Goal: Use online tool/utility: Utilize a website feature to perform a specific function

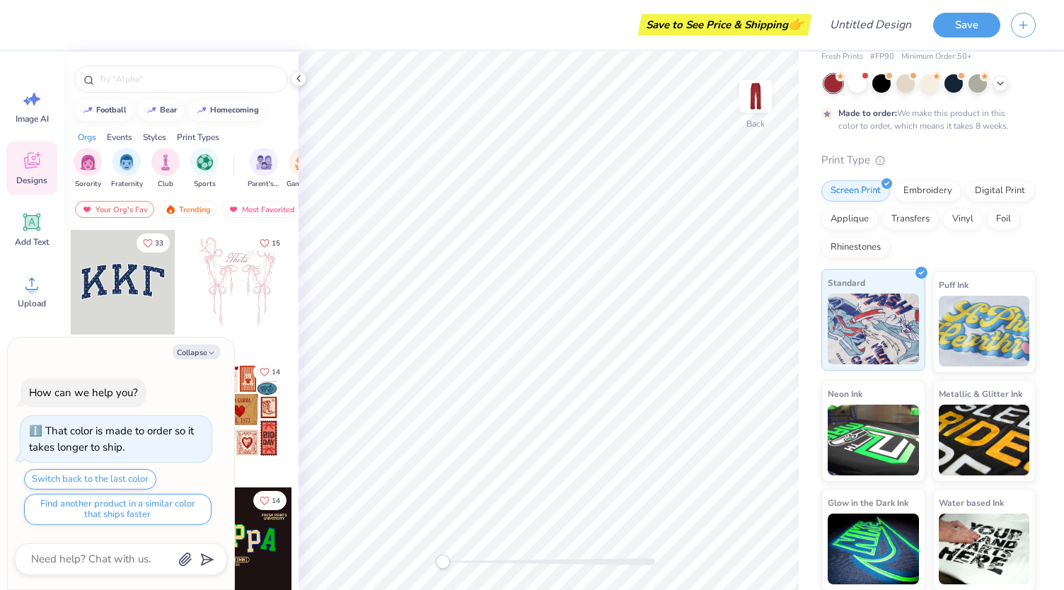
scroll to position [59, 0]
click at [95, 168] on img "filter for Sorority" at bounding box center [88, 161] width 16 height 16
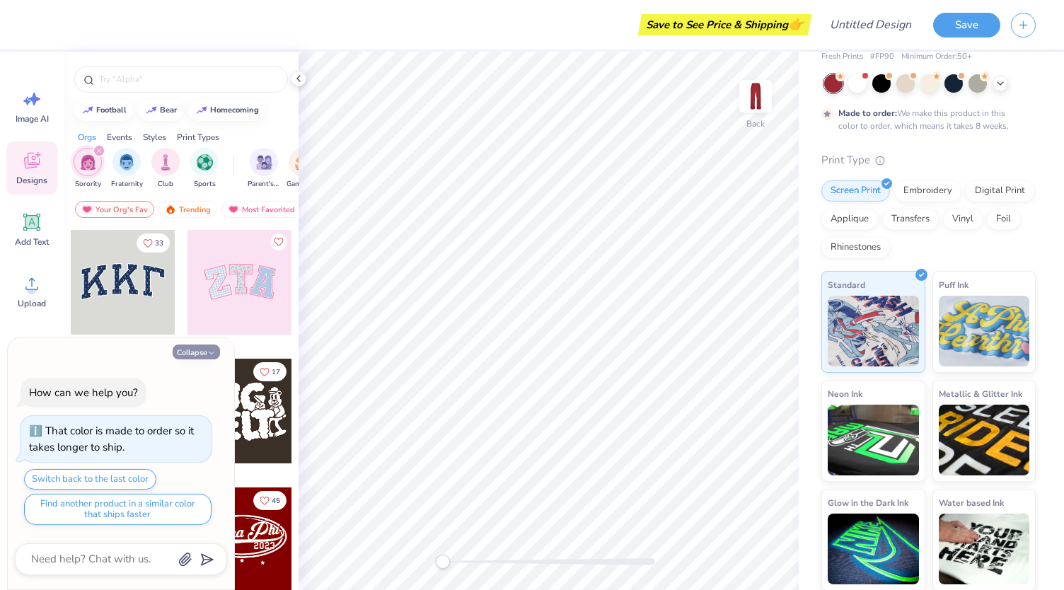
click at [204, 350] on button "Collapse" at bounding box center [196, 351] width 47 height 15
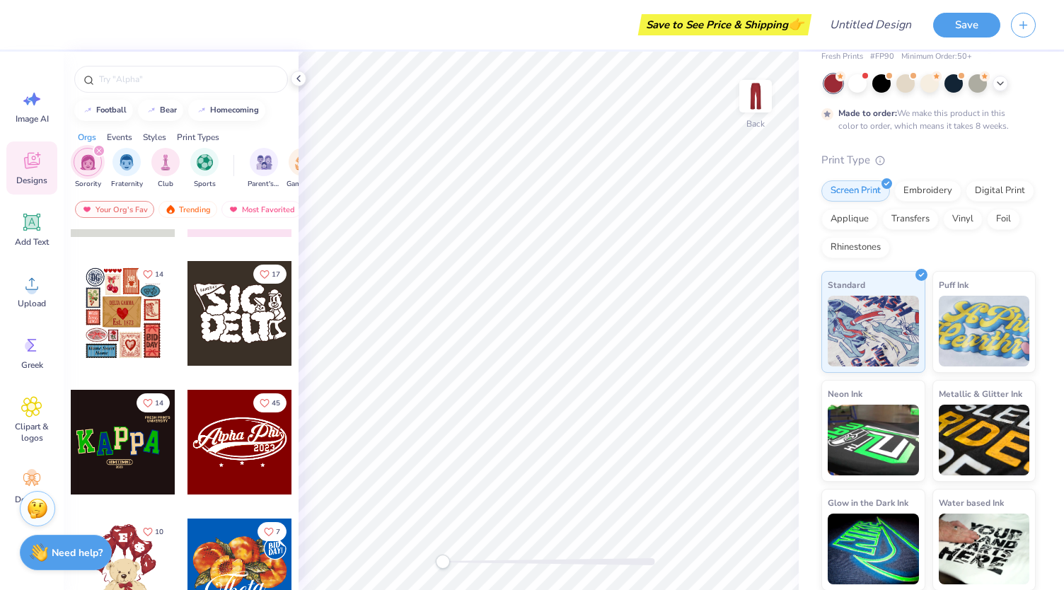
scroll to position [98, 0]
click at [226, 477] on div at bounding box center [239, 441] width 105 height 105
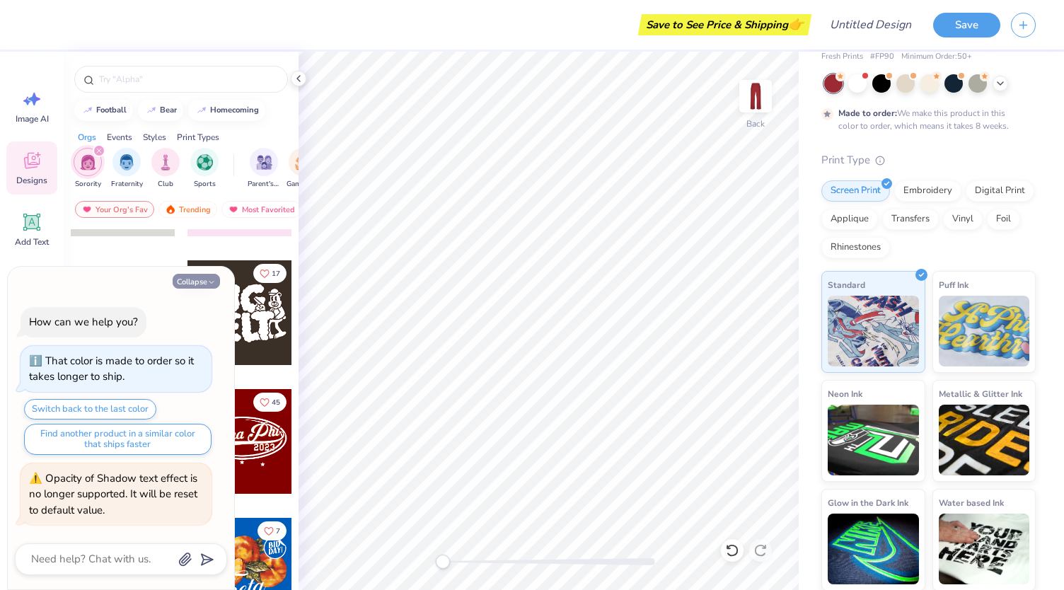
click at [197, 284] on button "Collapse" at bounding box center [196, 281] width 47 height 15
type textarea "x"
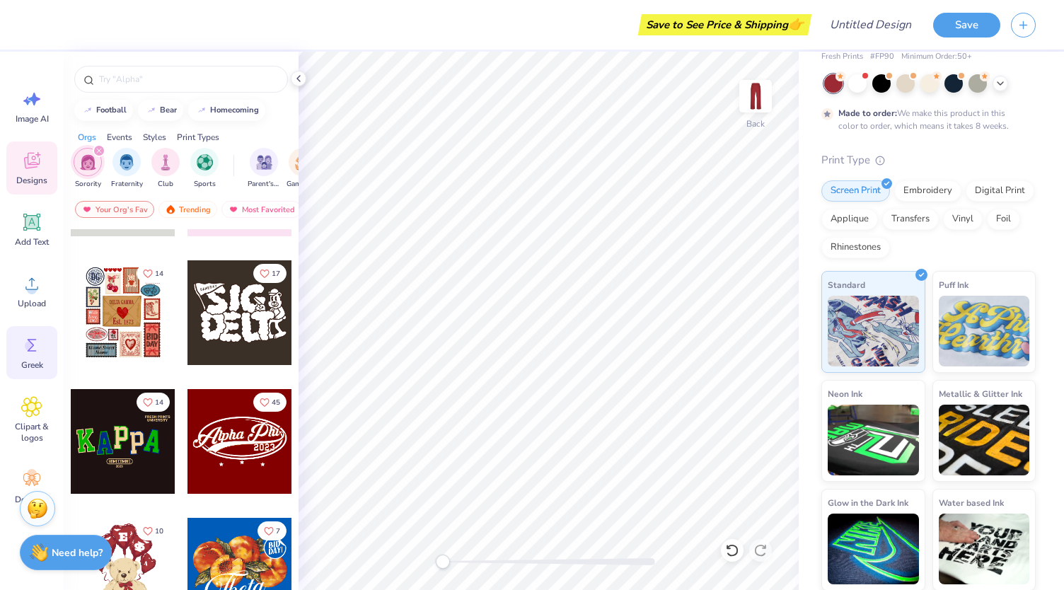
click at [38, 337] on icon at bounding box center [31, 345] width 21 height 21
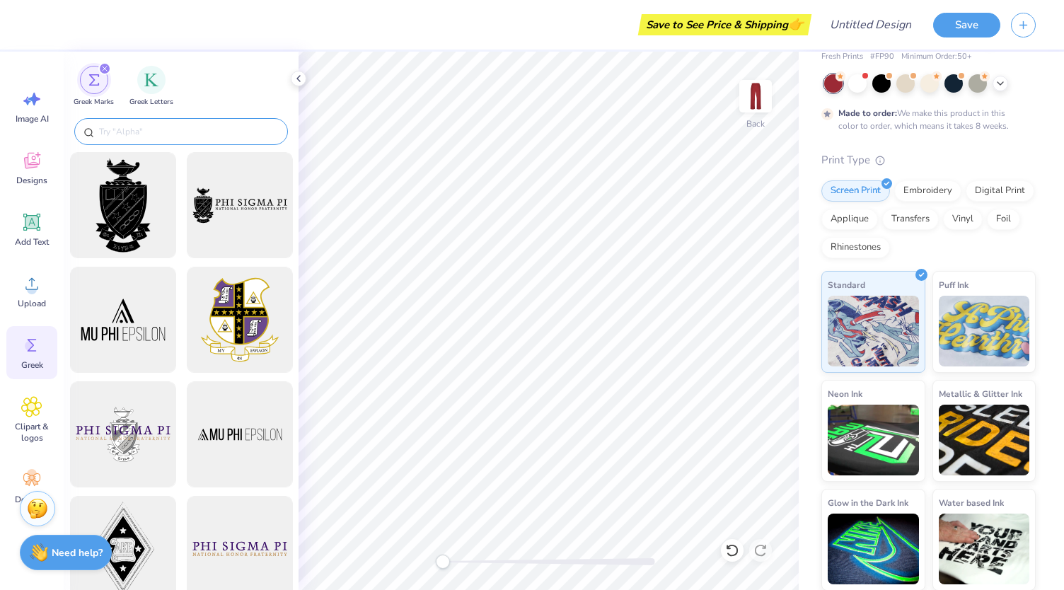
click at [215, 131] on input "text" at bounding box center [188, 131] width 181 height 14
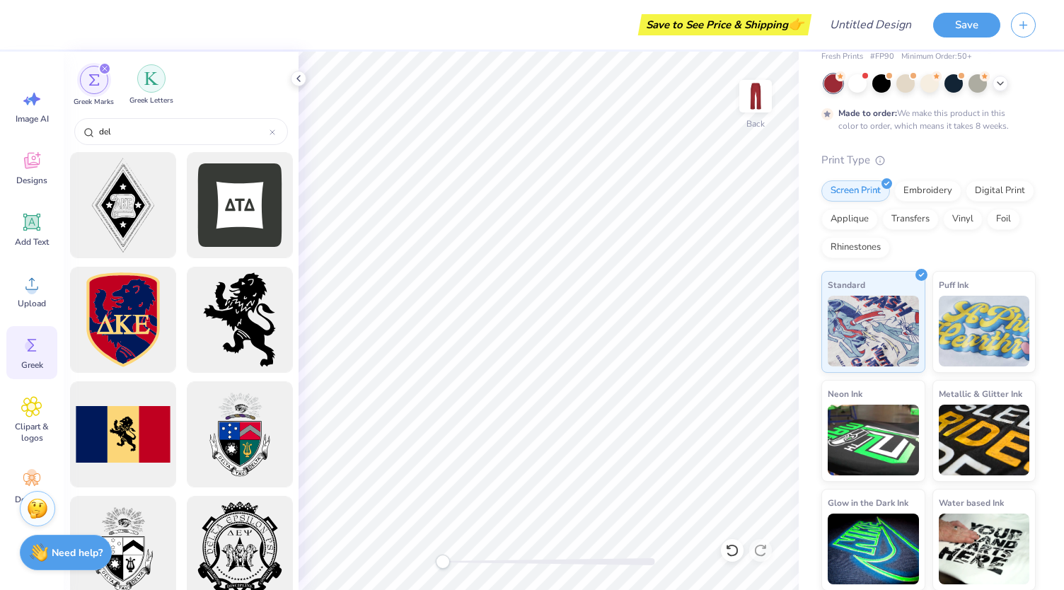
type input "del"
click at [153, 76] on img "filter for Greek Letters" at bounding box center [151, 78] width 14 height 14
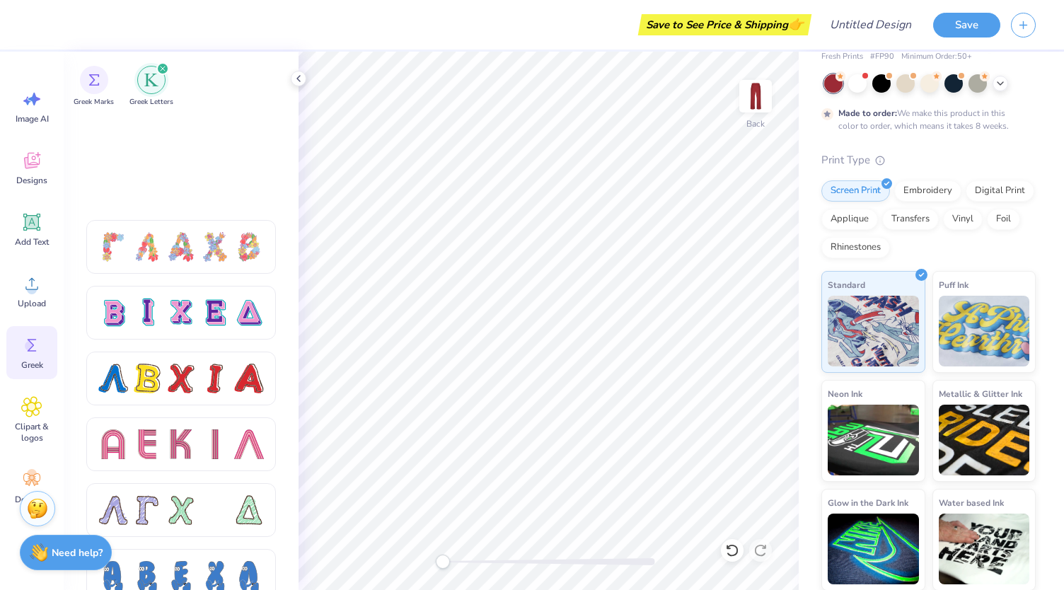
scroll to position [1232, 0]
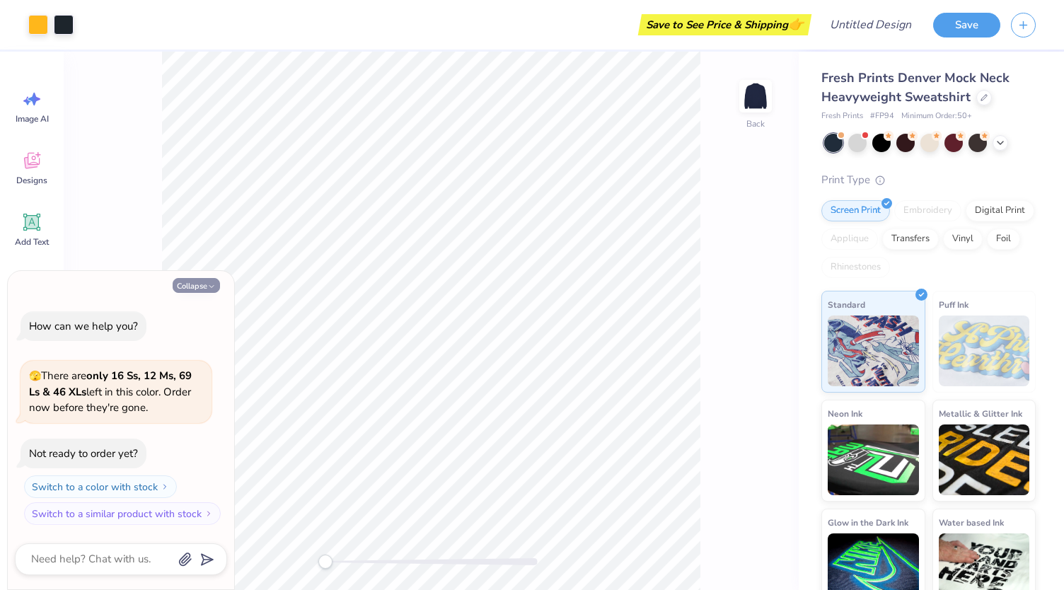
click at [215, 280] on button "Collapse" at bounding box center [196, 285] width 47 height 15
type textarea "x"
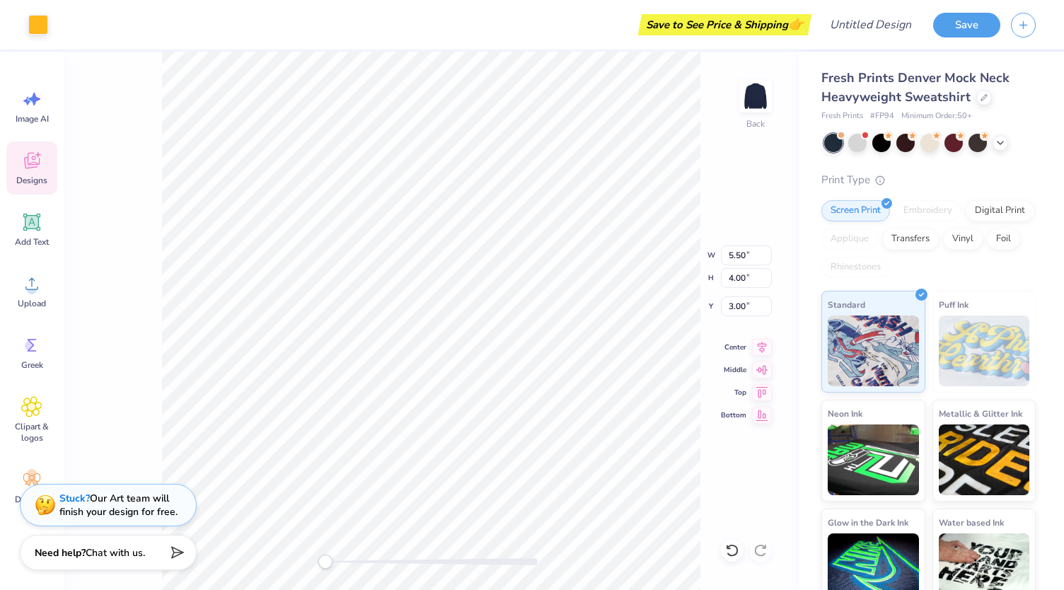
type input "1.41"
type input "3.61"
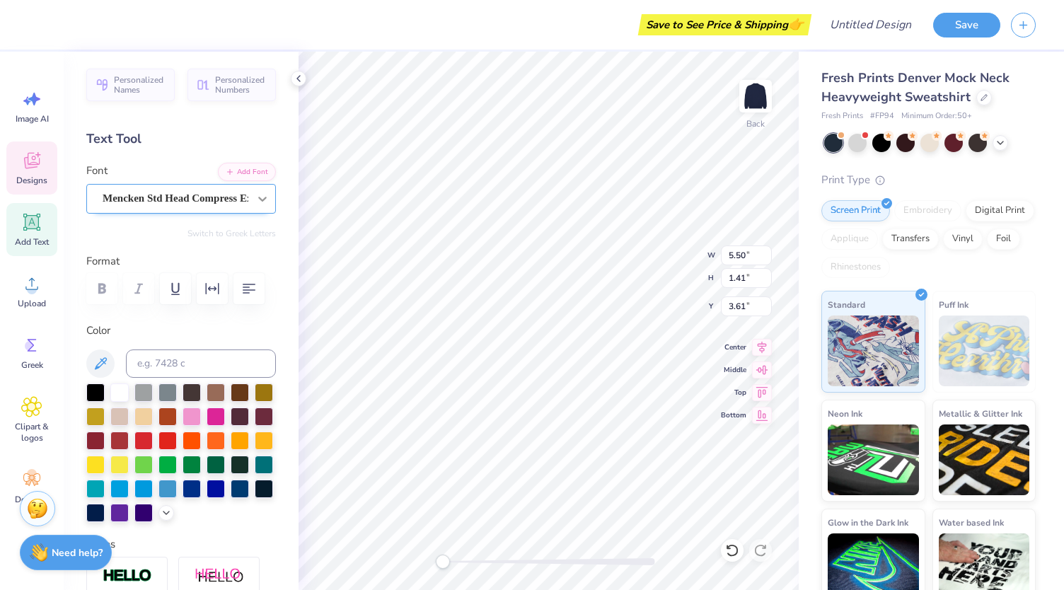
scroll to position [11, 3]
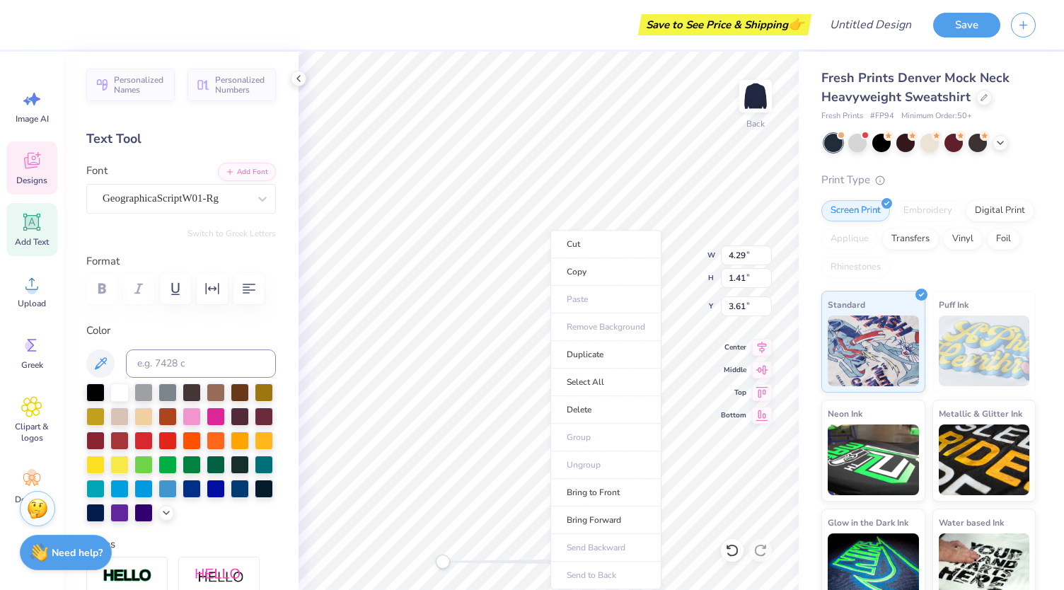
type input "4.29"
type input "0.74"
type input "3.00"
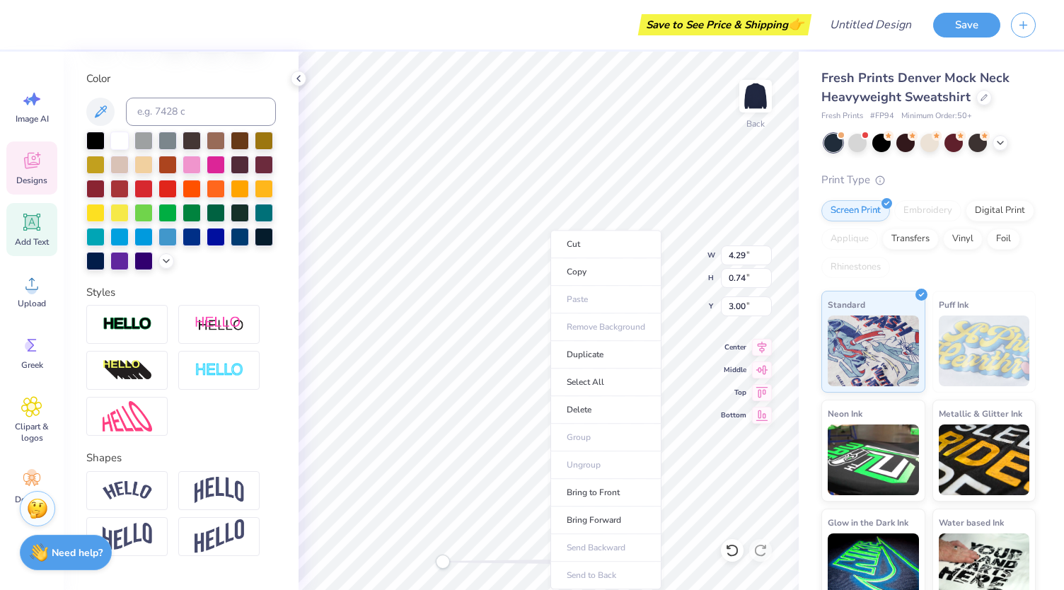
scroll to position [0, 0]
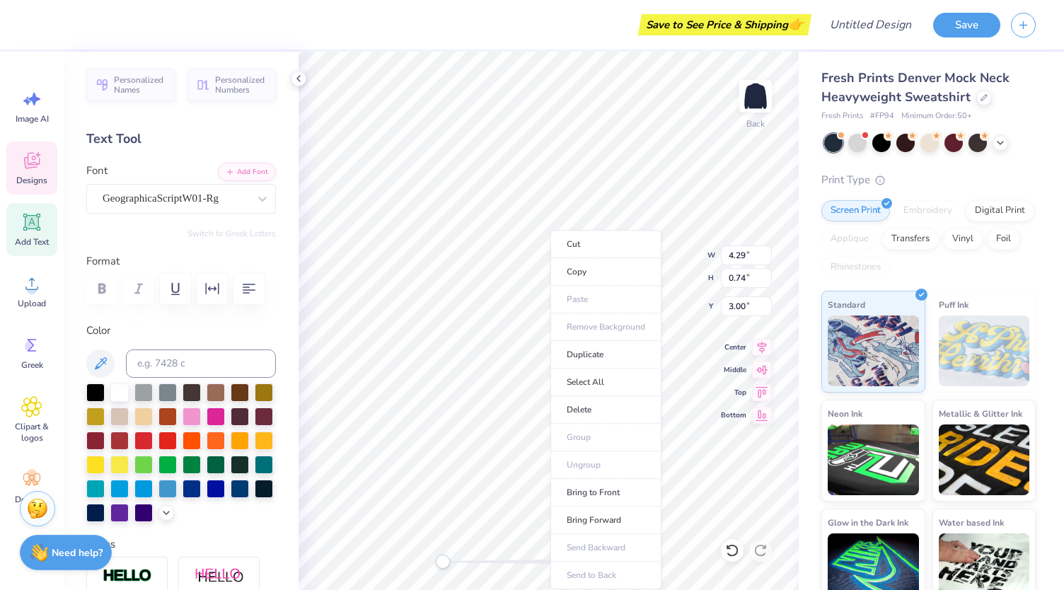
drag, startPoint x: 211, startPoint y: 247, endPoint x: 257, endPoint y: 194, distance: 70.7
click at [234, 199] on div "GeographicaScriptW01-Rg" at bounding box center [175, 198] width 149 height 22
click at [221, 137] on div "Text Tool" at bounding box center [181, 138] width 190 height 19
type textarea "Delta Sigma Theta"
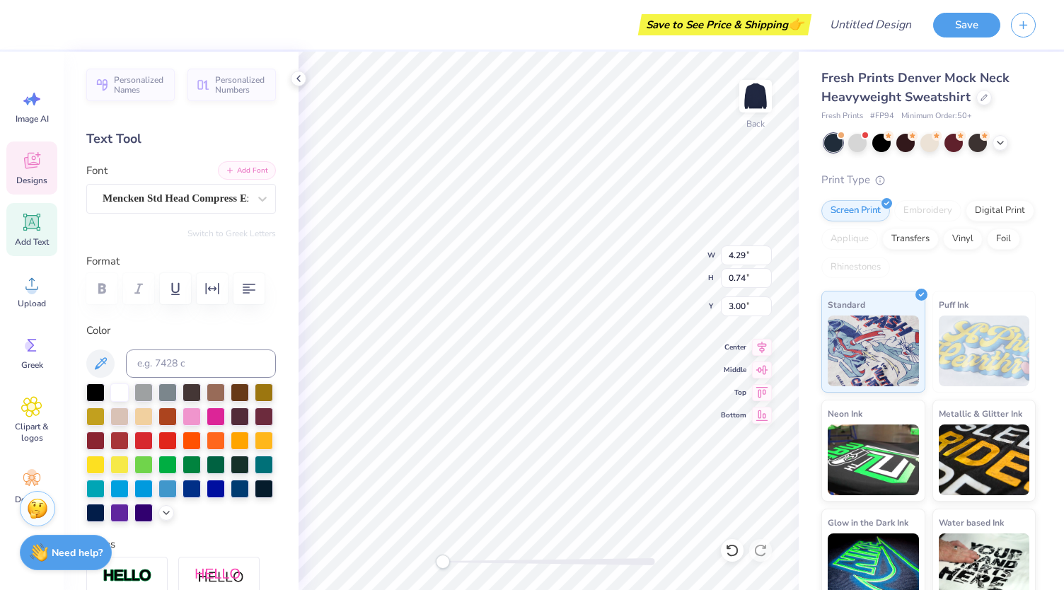
type input "5.50"
type input "1.41"
type input "3.61"
type textarea "H"
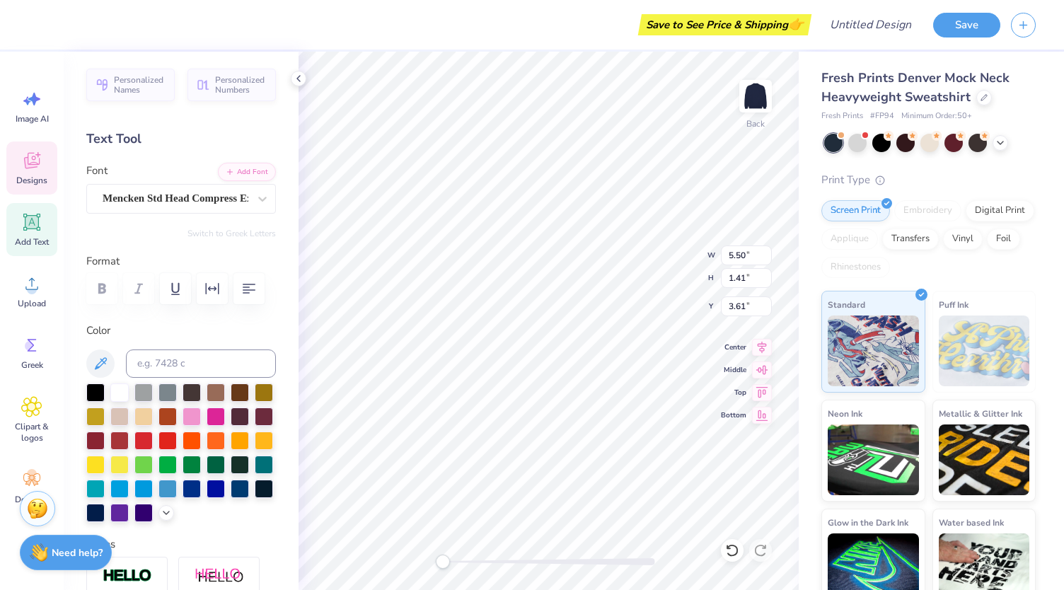
scroll to position [11, 3]
type textarea "ETA KAPPA"
click at [296, 83] on icon at bounding box center [298, 78] width 11 height 11
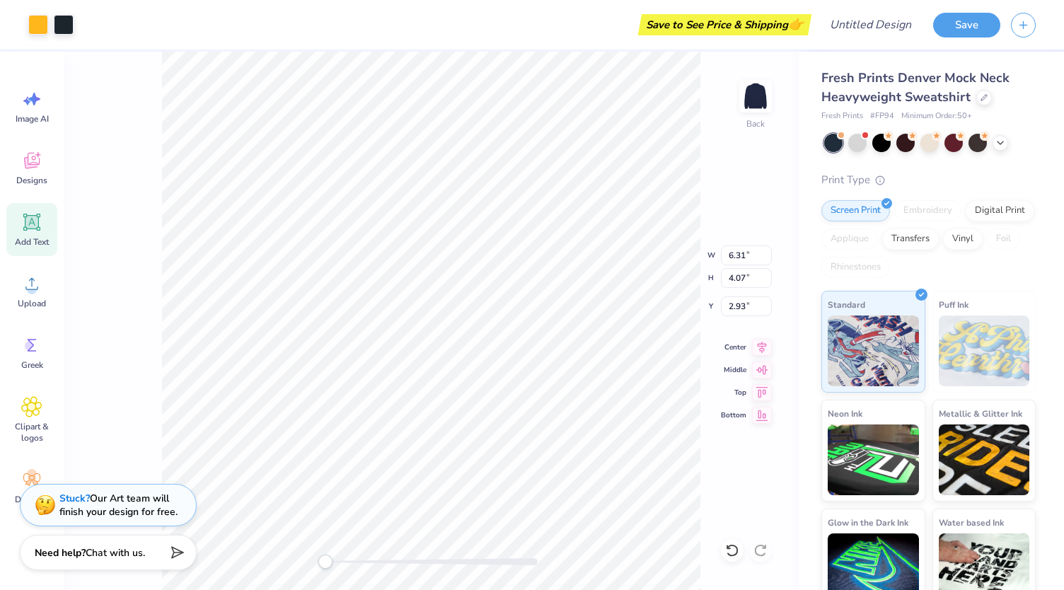
type input "13.16"
type input "6.88"
type input "1.08"
click at [653, 274] on div "Back W 13.16 13.16 " H 6.88 6.88 " Y 1.08 1.08 " Center Middle Top Bottom" at bounding box center [431, 321] width 735 height 538
click at [956, 148] on div at bounding box center [953, 141] width 18 height 18
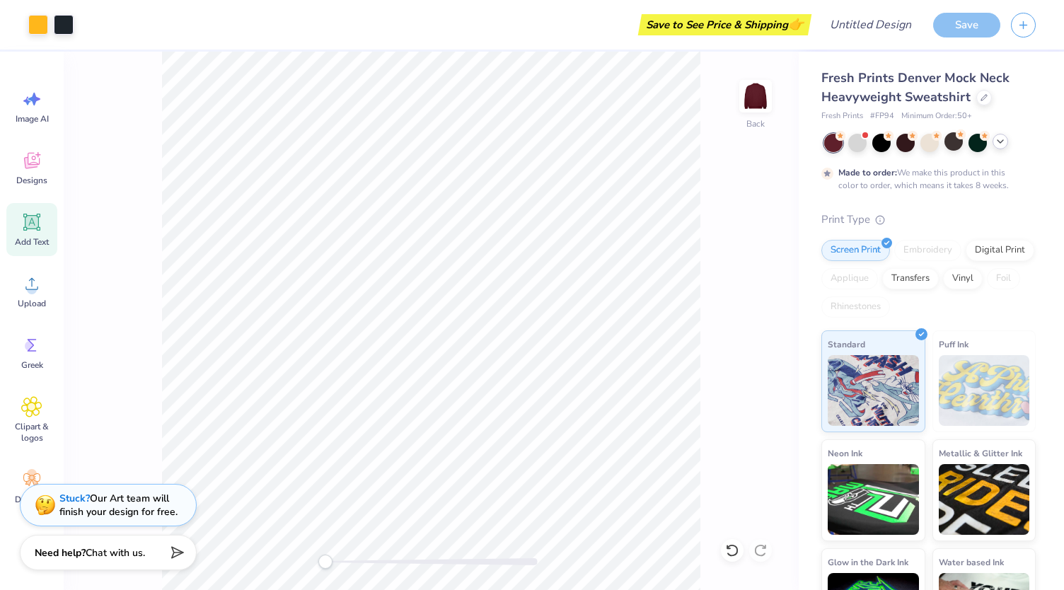
click at [1003, 141] on icon at bounding box center [999, 141] width 11 height 11
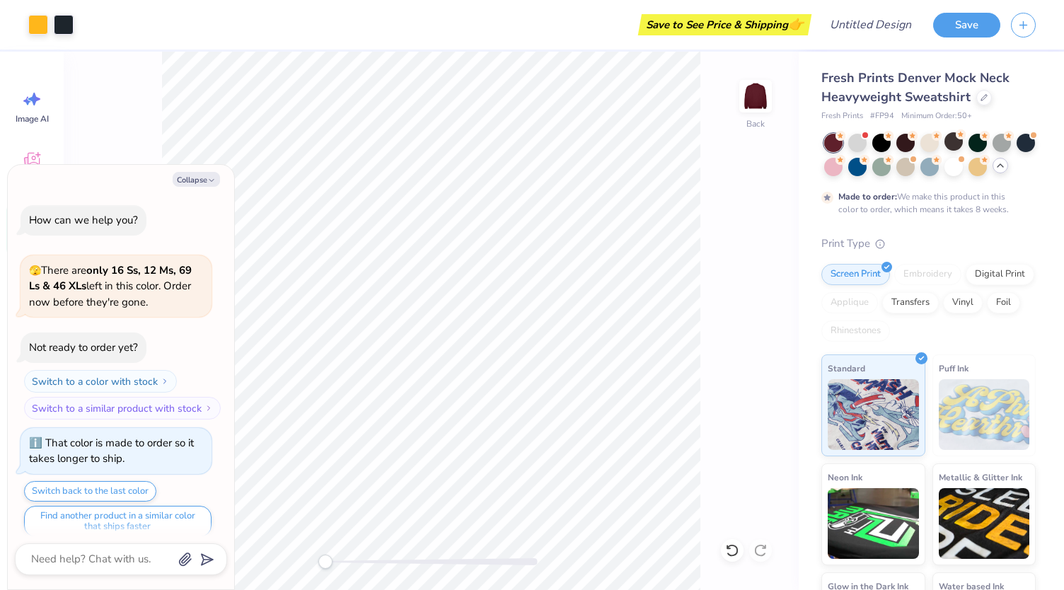
scroll to position [10, 0]
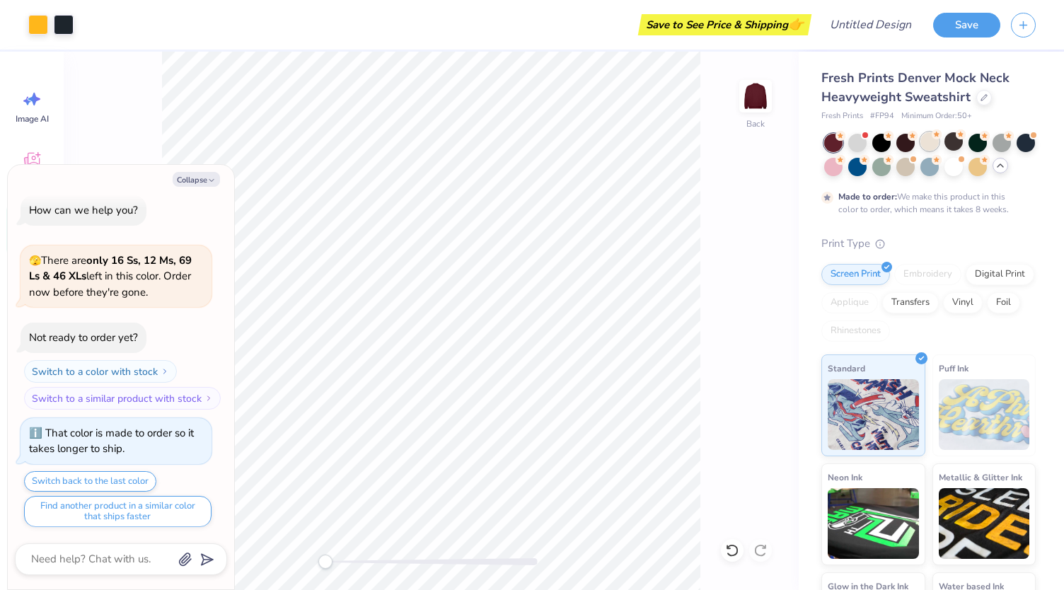
click at [927, 144] on div at bounding box center [929, 141] width 18 height 18
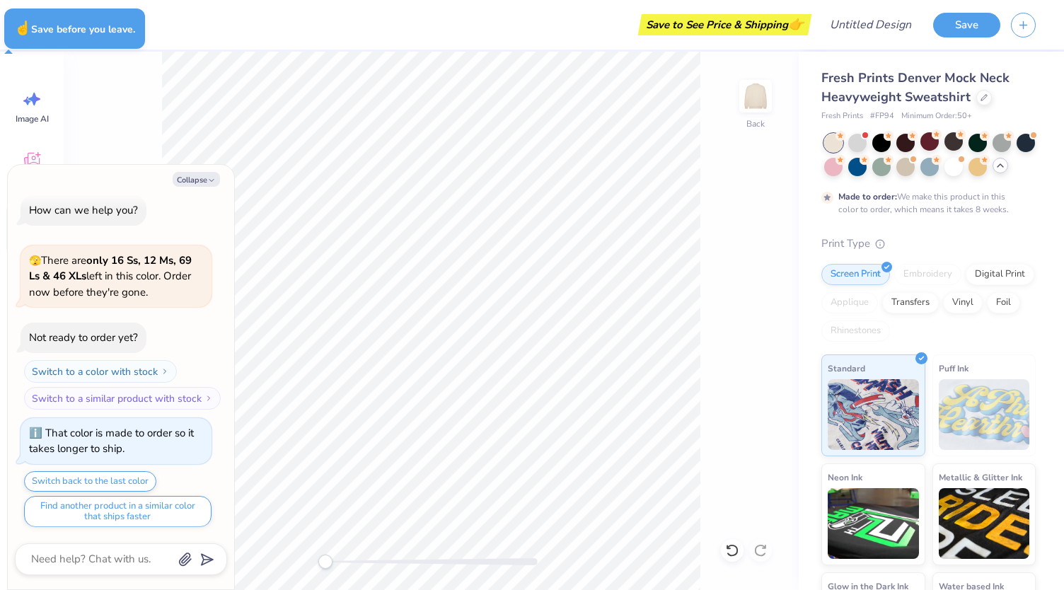
type textarea "x"
